Goal: Task Accomplishment & Management: Manage account settings

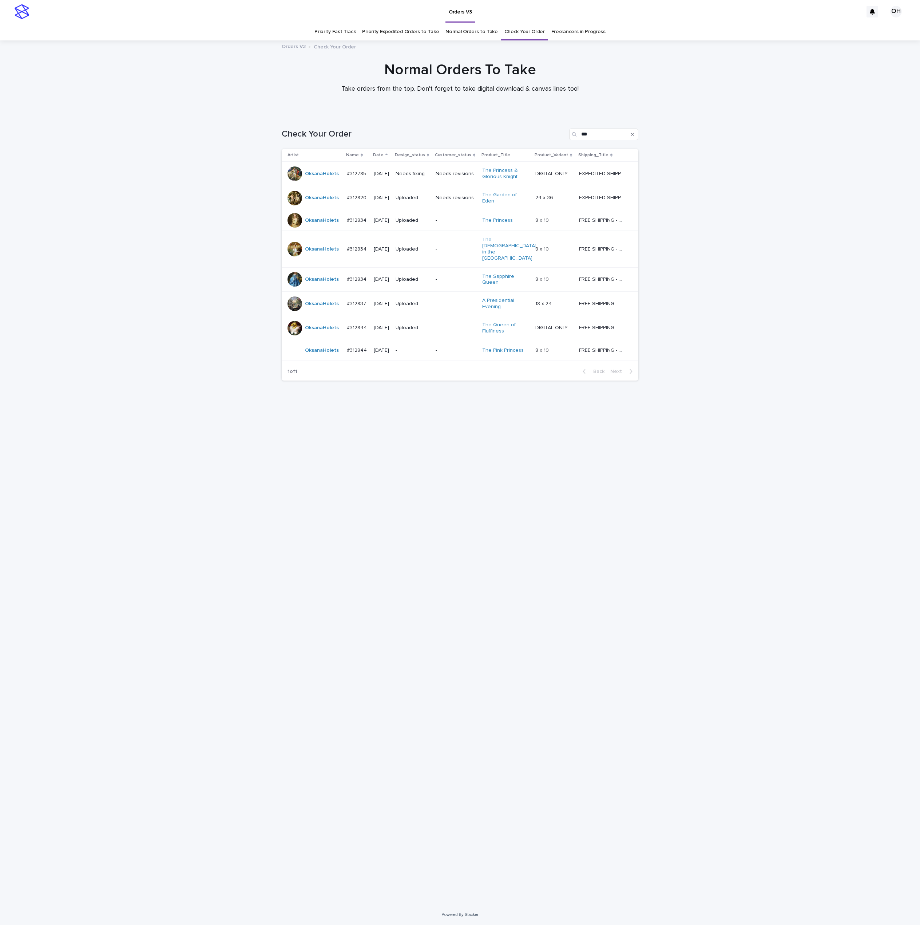
click at [356, 346] on p "#312844" at bounding box center [357, 350] width 21 height 8
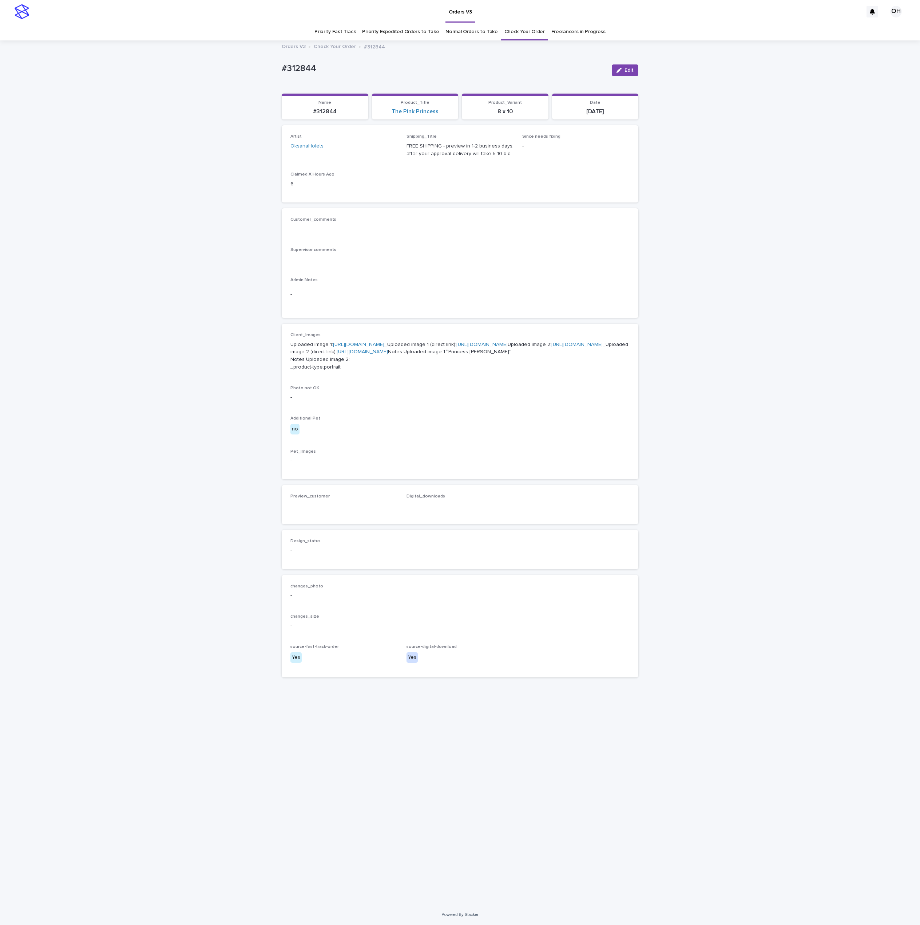
click at [701, 190] on div "Loading... Saving… Loading... Saving… #312844 Edit #312844 Edit Sorry, there wa…" at bounding box center [460, 472] width 920 height 863
click at [631, 70] on span "Edit" at bounding box center [629, 70] width 9 height 5
click at [309, 517] on span "Add" at bounding box center [311, 514] width 9 height 5
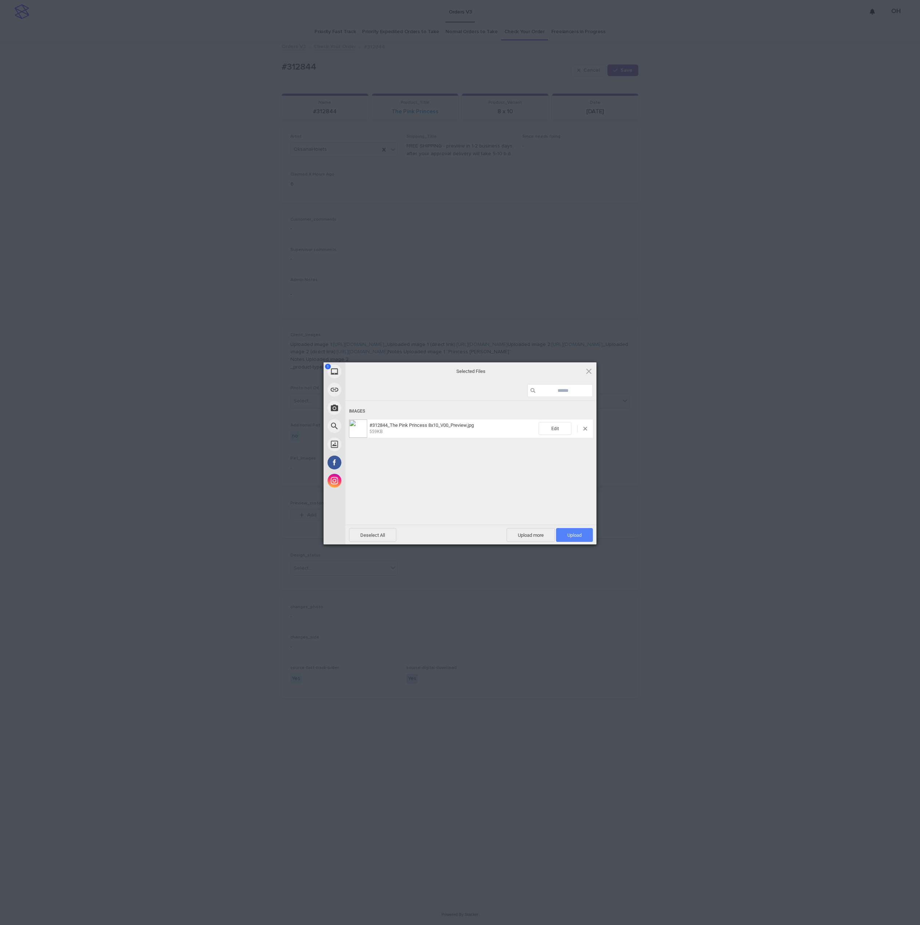
click at [588, 540] on span "Upload 1" at bounding box center [574, 535] width 37 height 14
click at [730, 504] on div "My Device Link (URL) Take Photo Web Search Unsplash Facebook Instagram Uploaded…" at bounding box center [460, 462] width 920 height 925
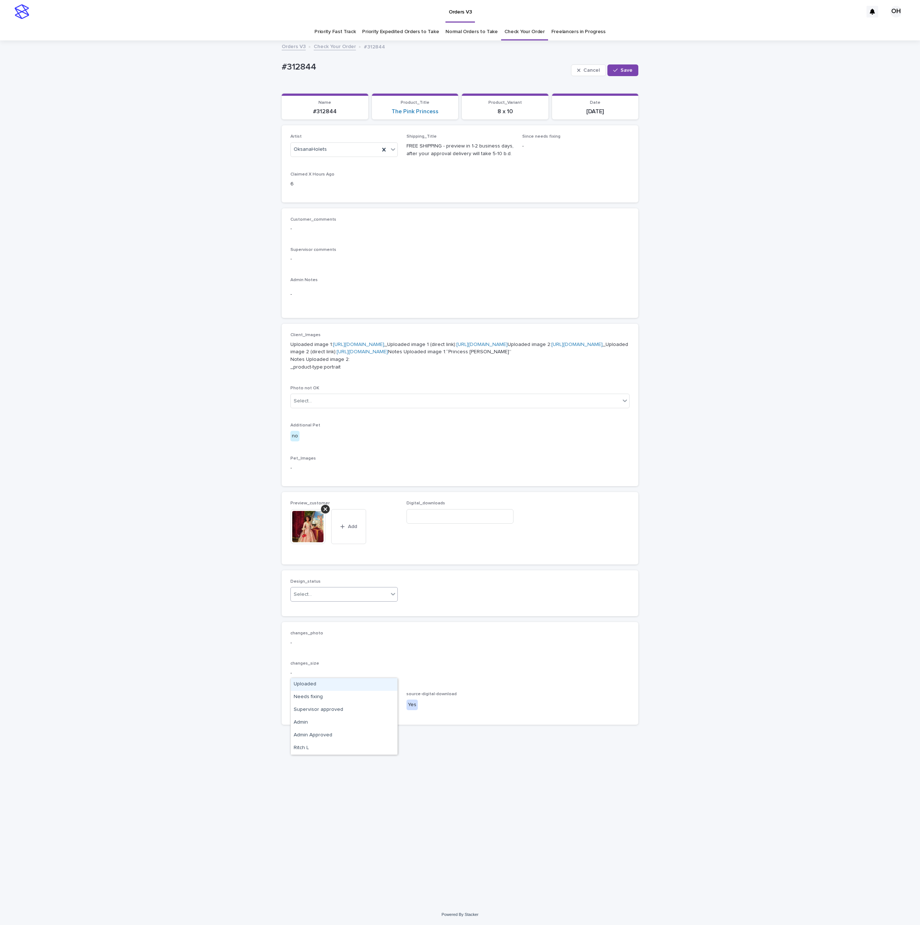
drag, startPoint x: 324, startPoint y: 671, endPoint x: 315, endPoint y: 679, distance: 11.6
click at [323, 600] on div "Select..." at bounding box center [340, 594] width 98 height 12
click at [313, 682] on div "Uploaded" at bounding box center [344, 684] width 107 height 13
drag, startPoint x: 635, startPoint y: 67, endPoint x: 626, endPoint y: 68, distance: 9.1
click at [634, 68] on button "Save" at bounding box center [623, 70] width 31 height 12
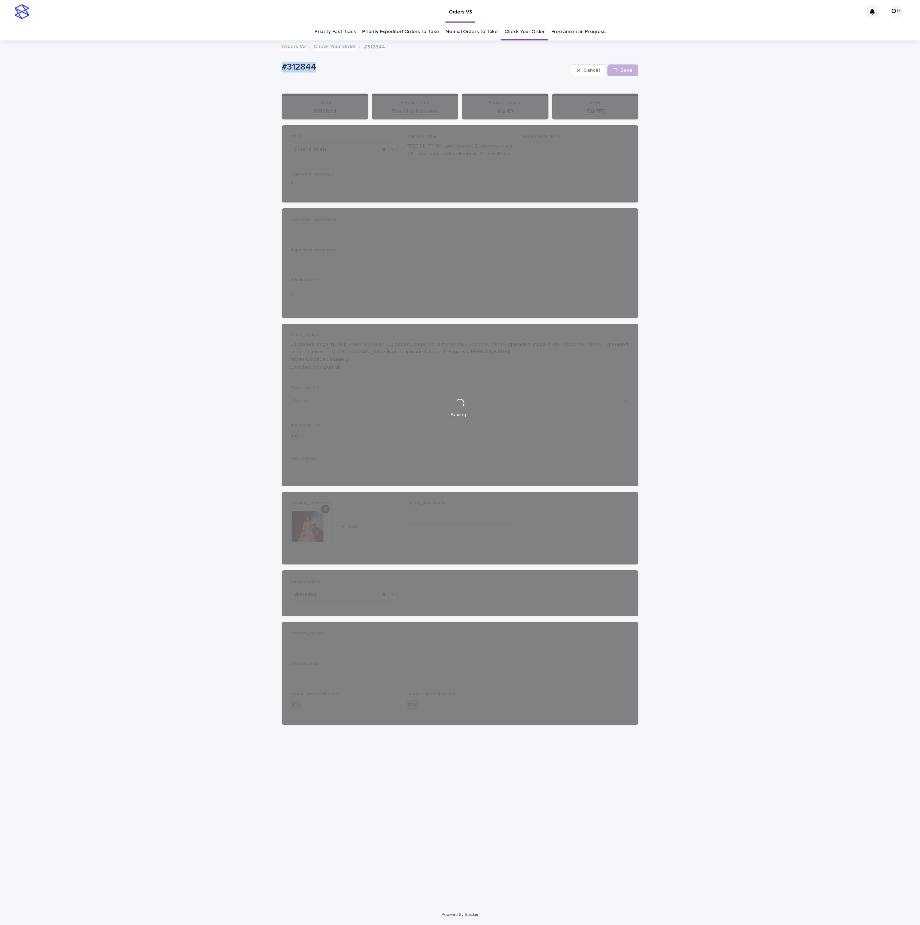
drag, startPoint x: 277, startPoint y: 61, endPoint x: 247, endPoint y: 58, distance: 31.1
click at [241, 58] on div "Loading... Saving… Loading... Saving… #312844 Cancel Save #312844 Cancel Loadin…" at bounding box center [460, 472] width 920 height 863
drag, startPoint x: 304, startPoint y: 63, endPoint x: 308, endPoint y: 65, distance: 4.4
copy p "#312844"
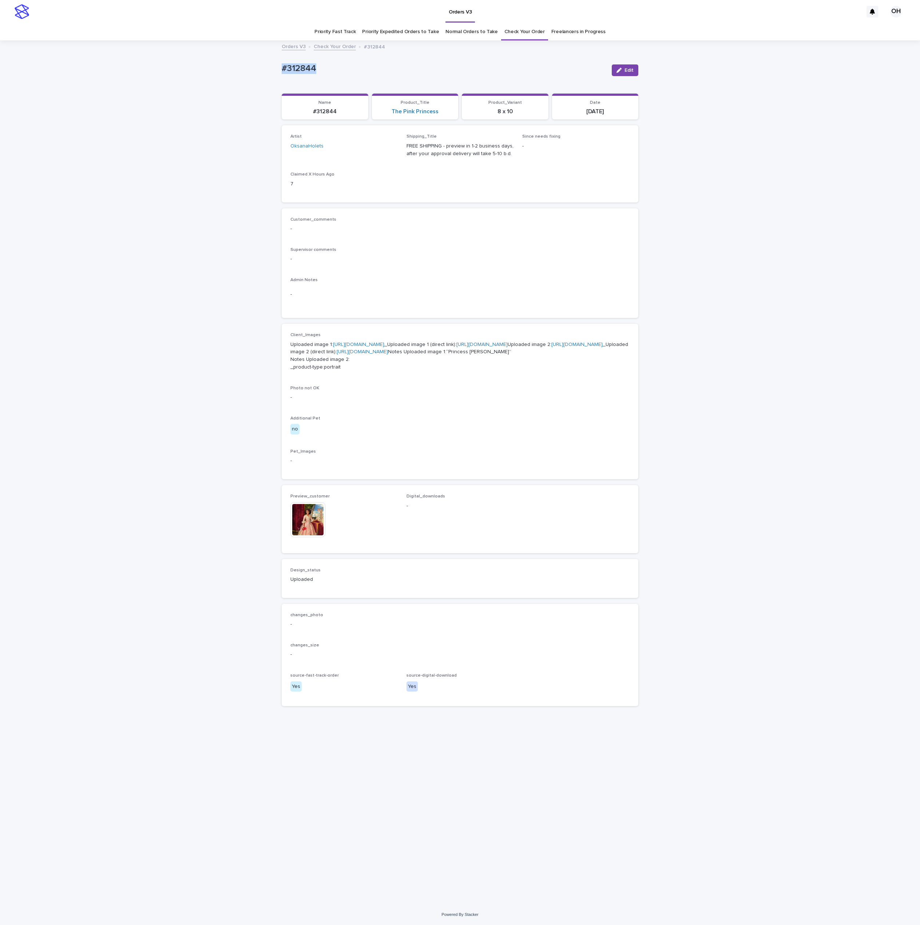
drag, startPoint x: 628, startPoint y: 68, endPoint x: 612, endPoint y: 195, distance: 128.4
click at [628, 68] on span "Edit" at bounding box center [629, 70] width 9 height 5
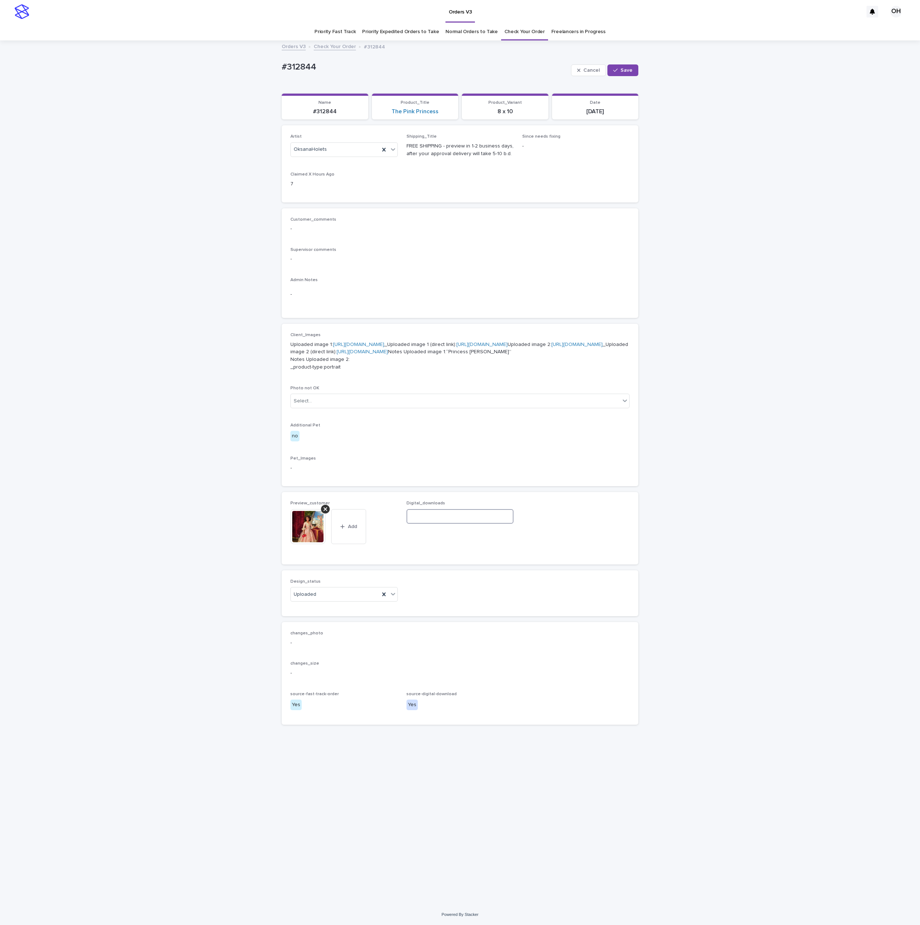
click at [457, 524] on input at bounding box center [460, 516] width 107 height 15
paste input "**********"
type input "**********"
click at [624, 76] on button "Save" at bounding box center [623, 70] width 31 height 12
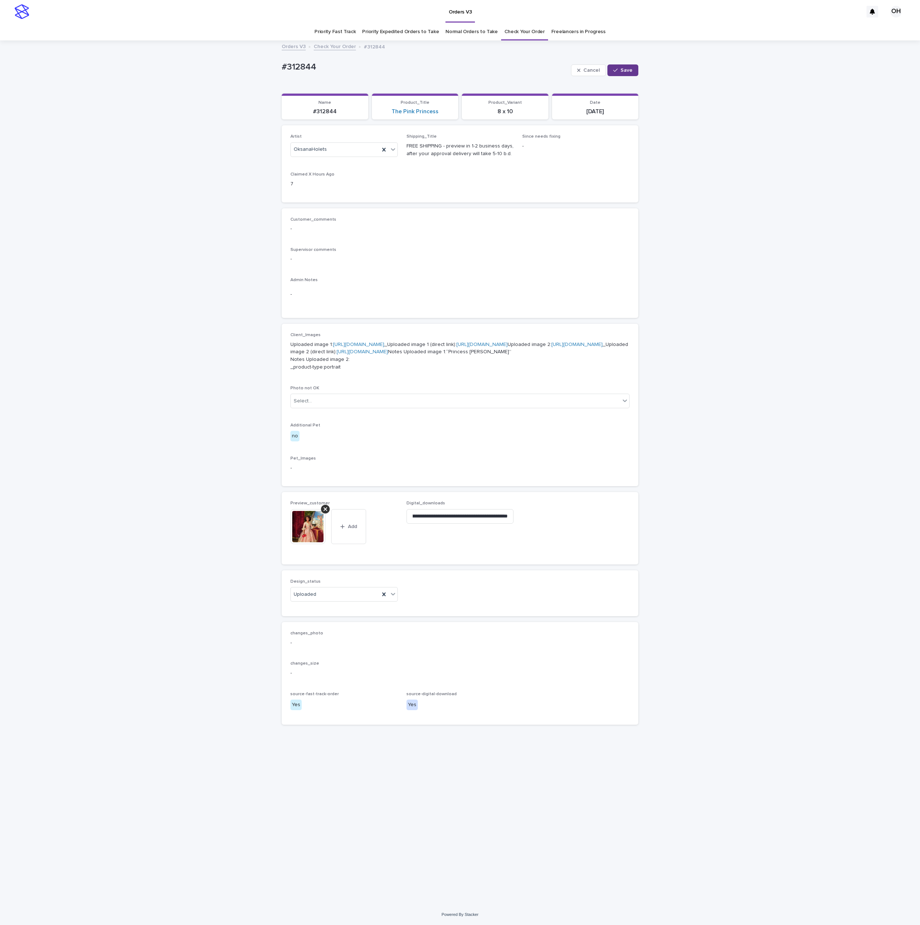
scroll to position [0, 0]
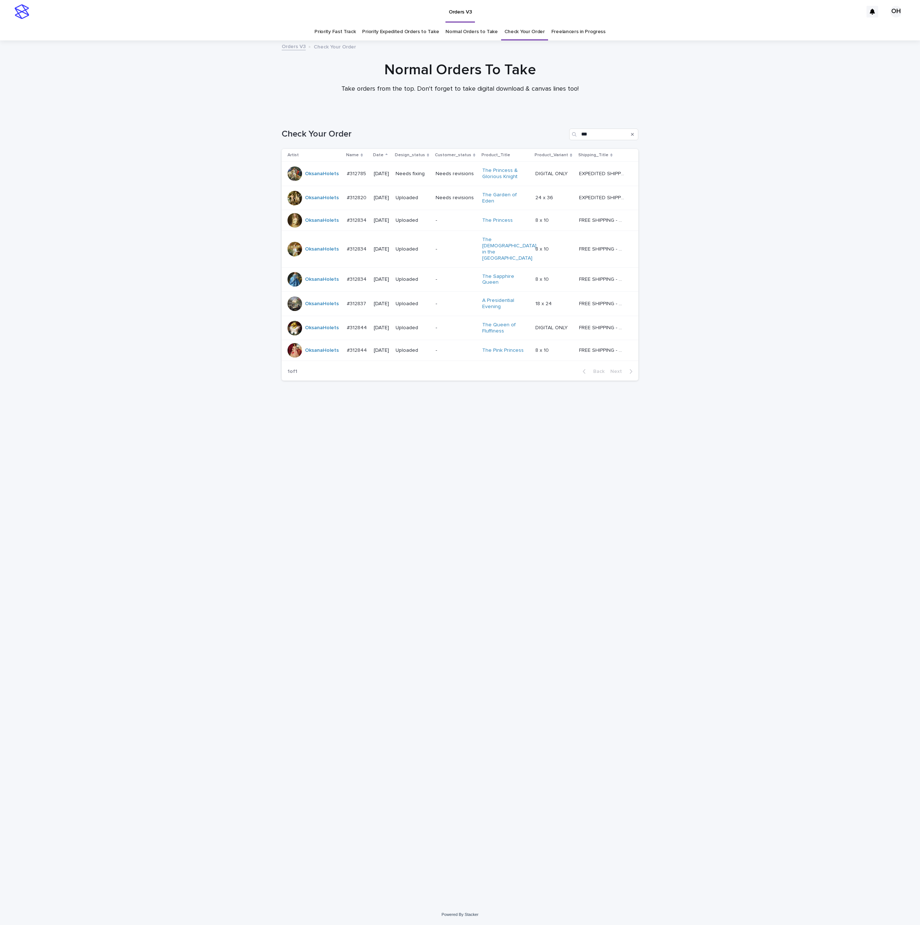
click at [354, 169] on p "#312785" at bounding box center [357, 173] width 21 height 8
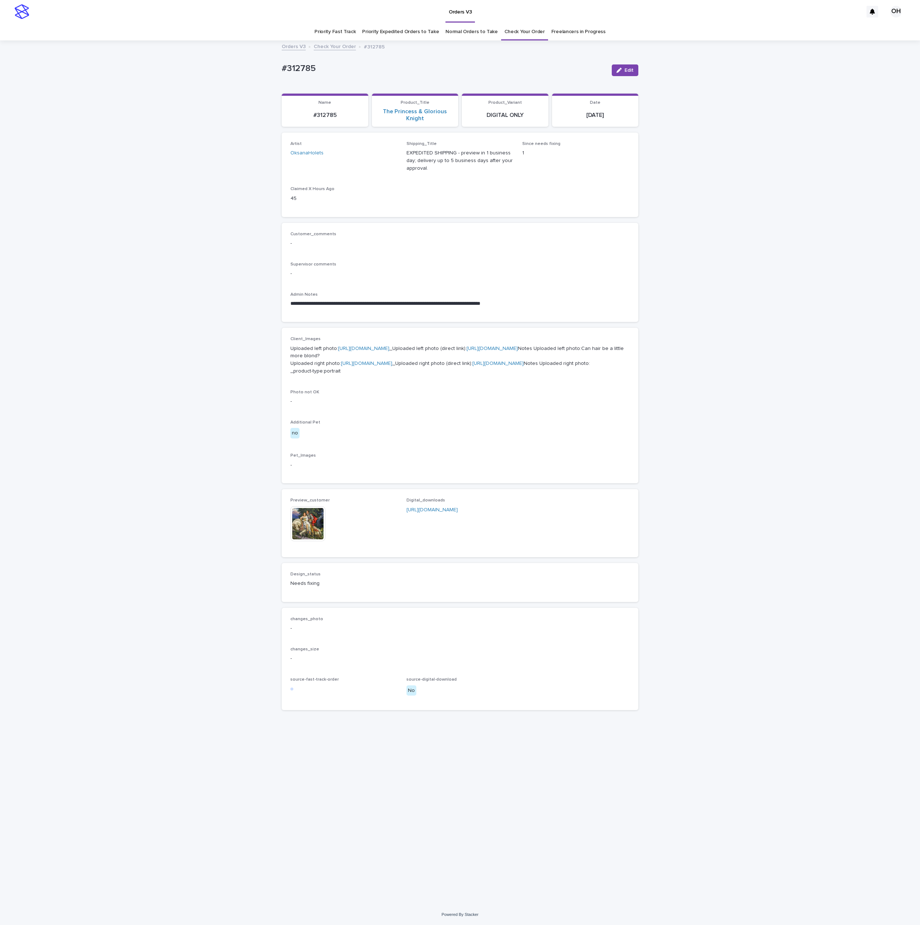
click at [319, 541] on img at bounding box center [308, 523] width 35 height 35
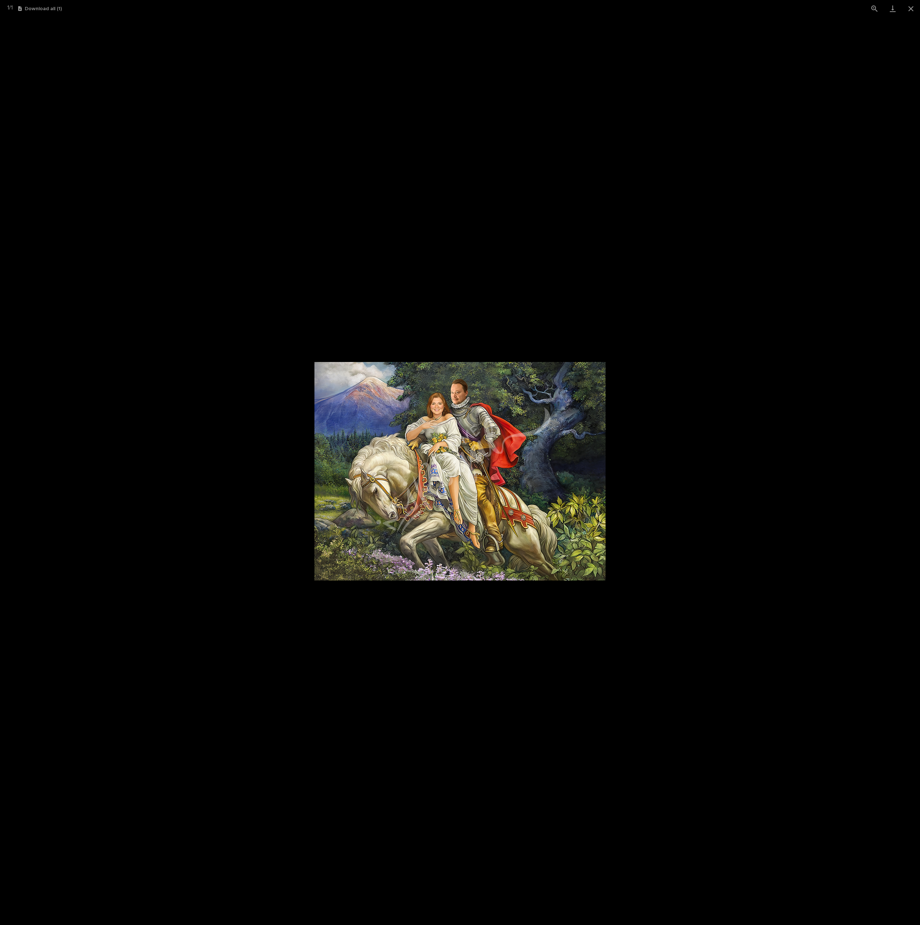
click at [736, 348] on picture at bounding box center [460, 471] width 920 height 908
